Goal: Find specific page/section: Find specific page/section

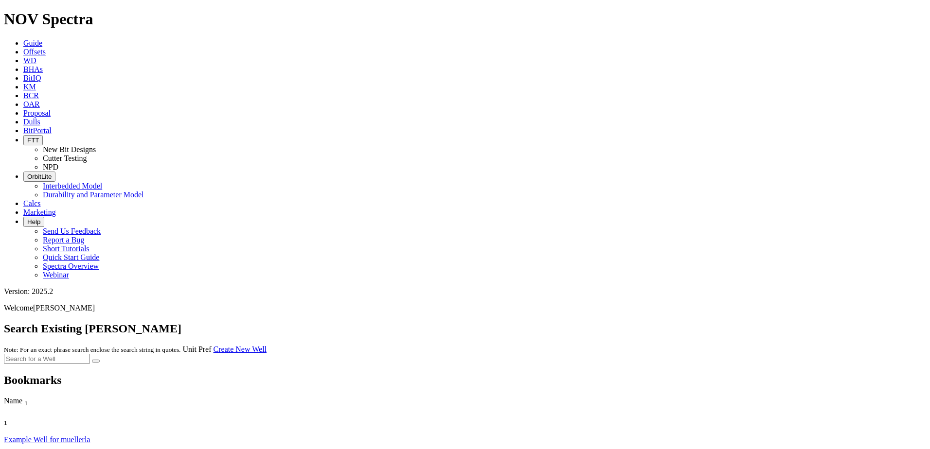
click at [23, 118] on icon at bounding box center [23, 122] width 0 height 8
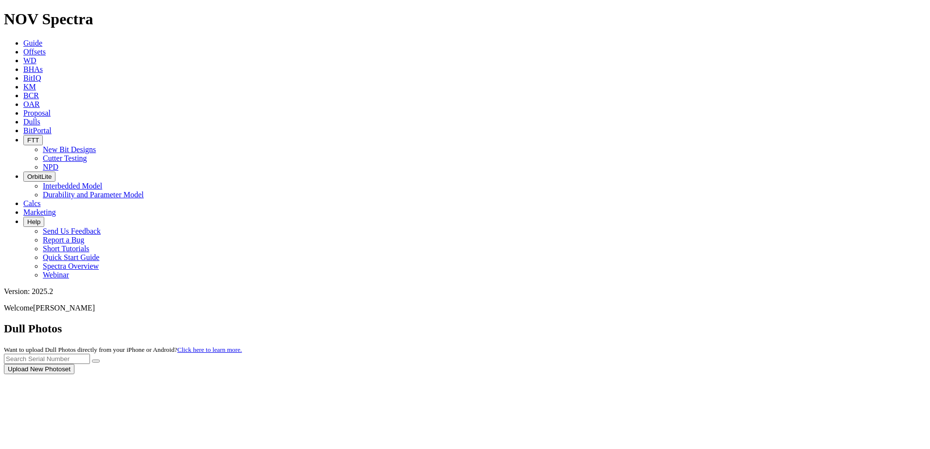
click at [153, 374] on div at bounding box center [465, 374] width 922 height 0
click at [619, 322] on div "Dull Photos Want to upload Dull Photos directly from your iPhone or Android? Cl…" at bounding box center [465, 348] width 922 height 52
click at [23, 48] on icon at bounding box center [23, 52] width 0 height 8
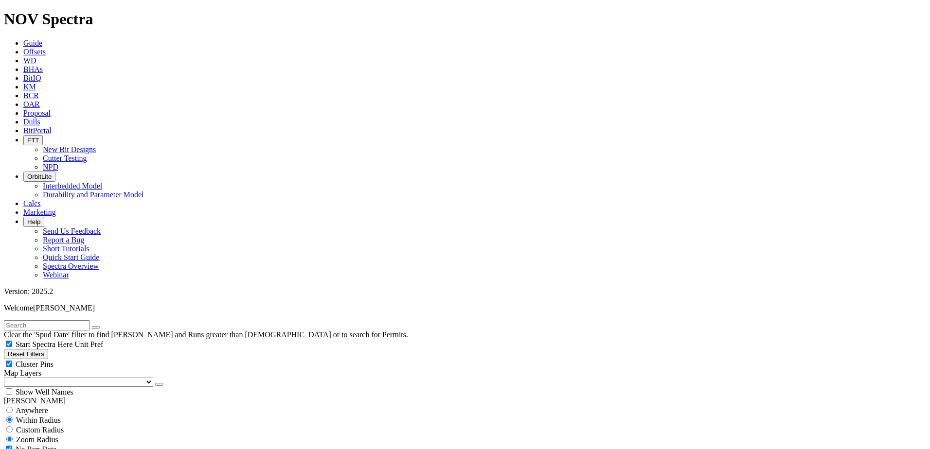
click at [90, 320] on input "text" at bounding box center [47, 325] width 86 height 10
click at [102, 326] on button "submit" at bounding box center [106, 327] width 8 height 3
click at [84, 320] on input "[PERSON_NAME]" at bounding box center [47, 325] width 86 height 10
type input "[PERSON_NAME] 1107"
click at [102, 326] on button "submit" at bounding box center [106, 327] width 8 height 3
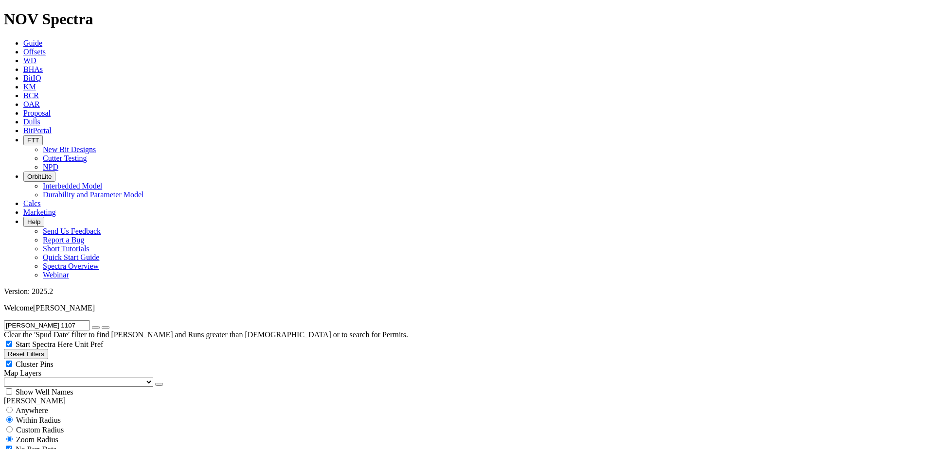
scroll to position [8, 0]
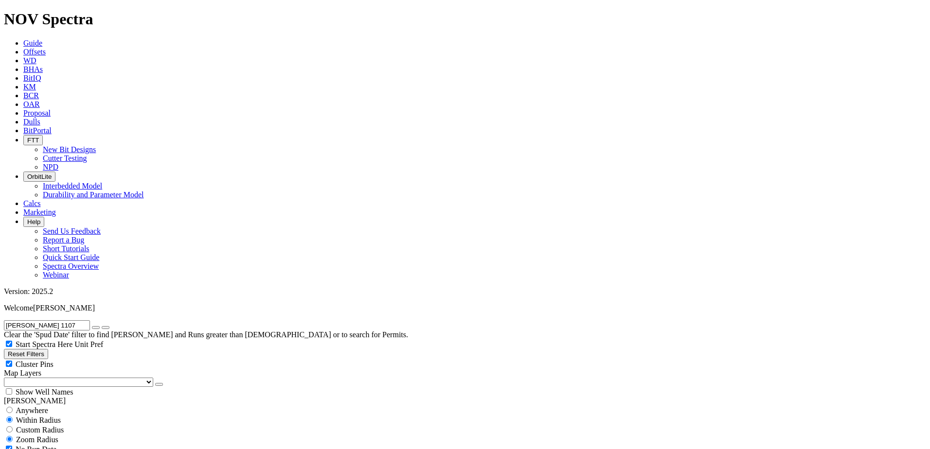
scroll to position [389, 0]
type input "[DATE]"
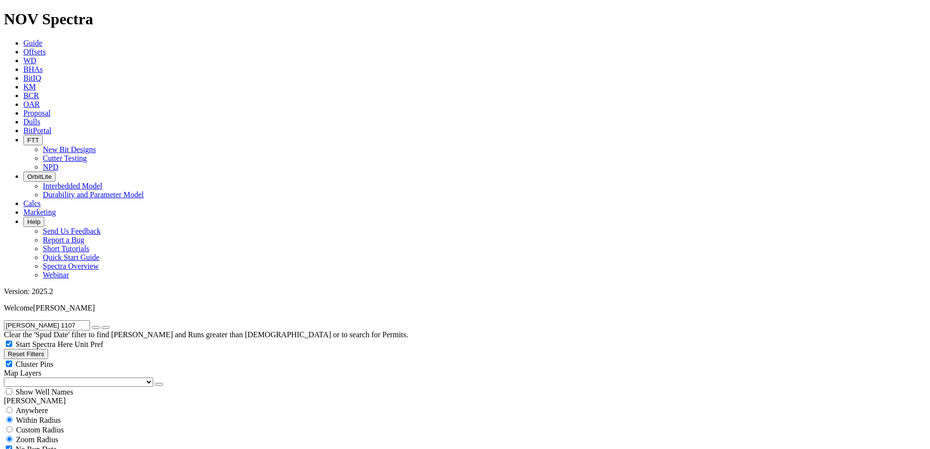
scroll to position [389, 0]
